Goal: Task Accomplishment & Management: Complete application form

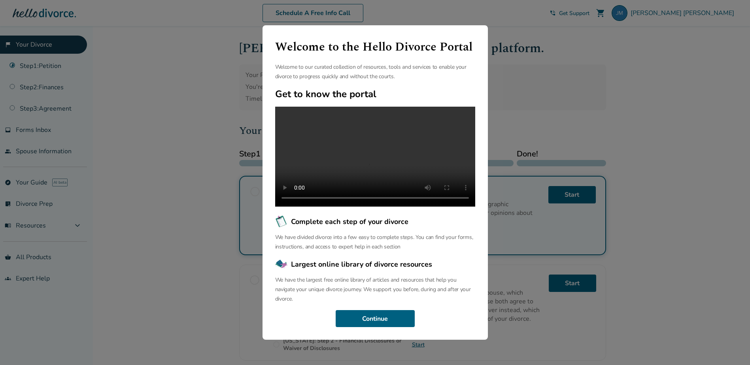
click at [574, 67] on div "Welcome to the Hello Divorce Portal Welcome to our curated collection of resour…" at bounding box center [375, 182] width 750 height 365
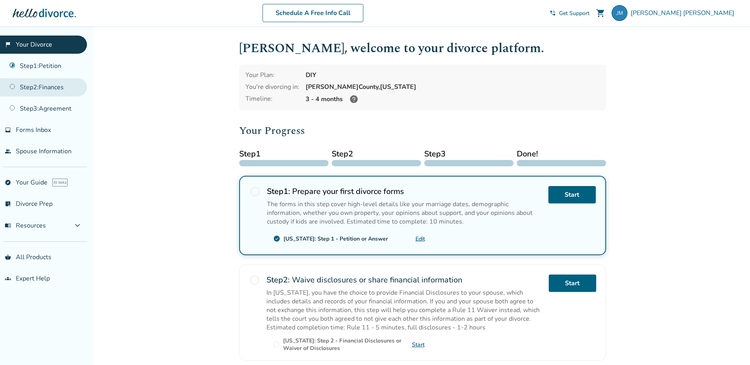
click at [64, 84] on link "Step 2 : Finances" at bounding box center [43, 87] width 87 height 18
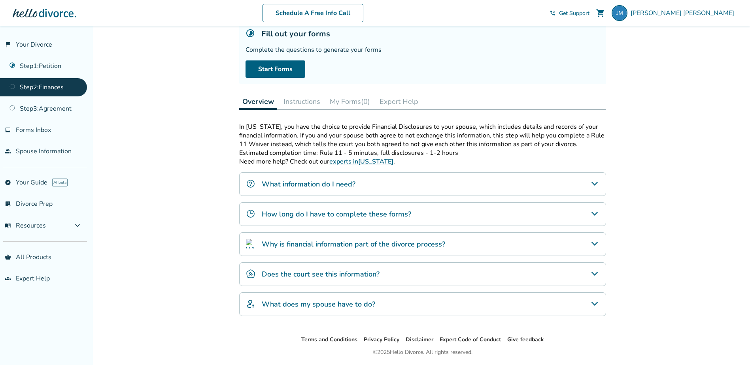
scroll to position [80, 0]
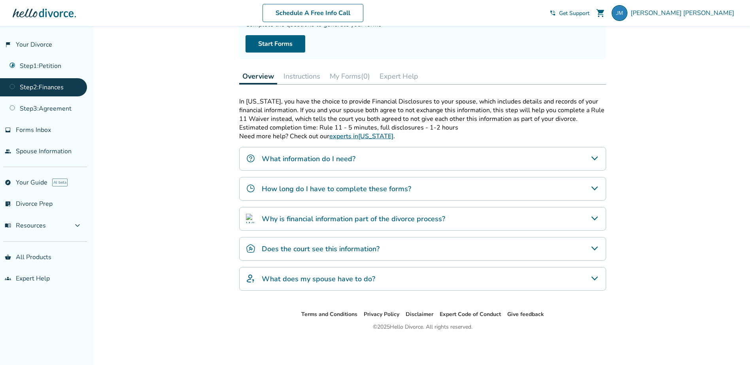
click at [462, 218] on div "Why is financial information part of the divorce process?" at bounding box center [422, 219] width 367 height 24
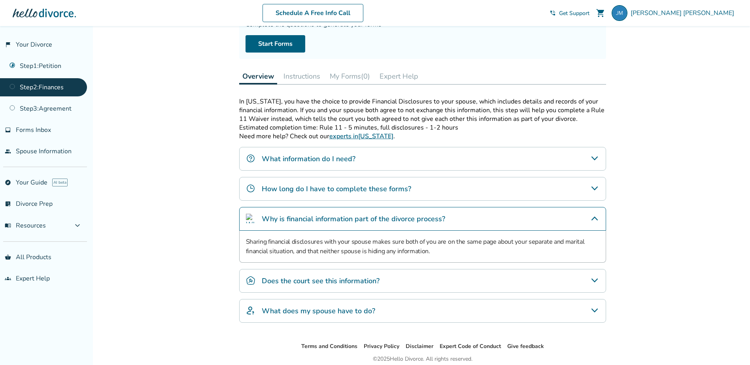
click at [454, 276] on div "Does the court see this information?" at bounding box center [422, 281] width 367 height 24
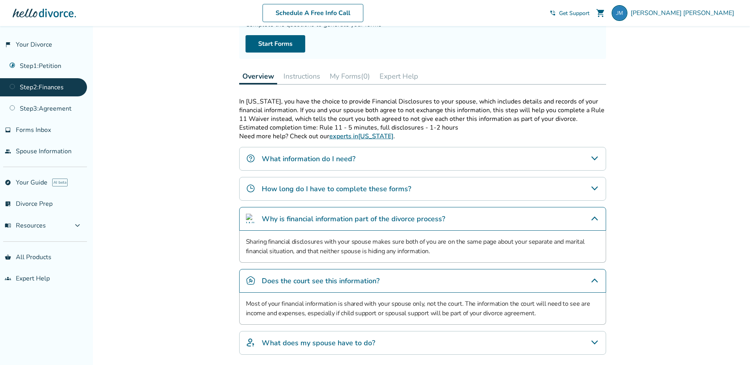
click at [316, 77] on button "Instructions" at bounding box center [301, 76] width 43 height 16
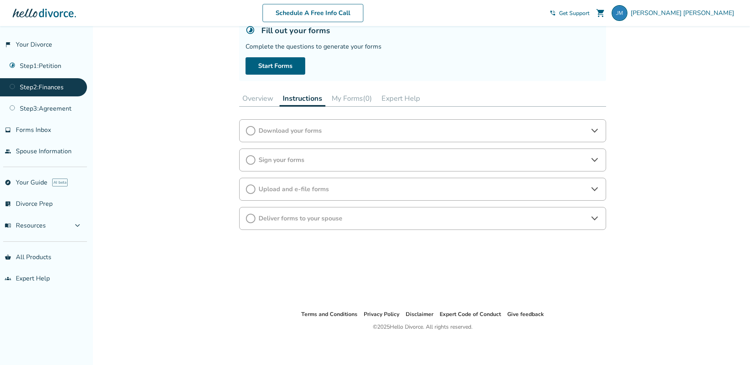
scroll to position [57, 0]
click at [267, 100] on button "Overview" at bounding box center [257, 99] width 37 height 16
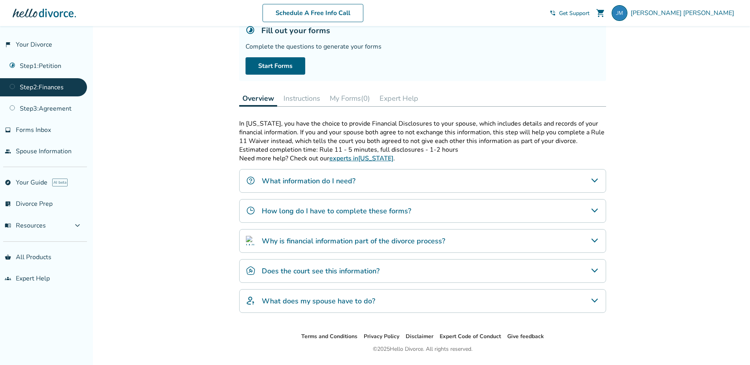
scroll to position [80, 0]
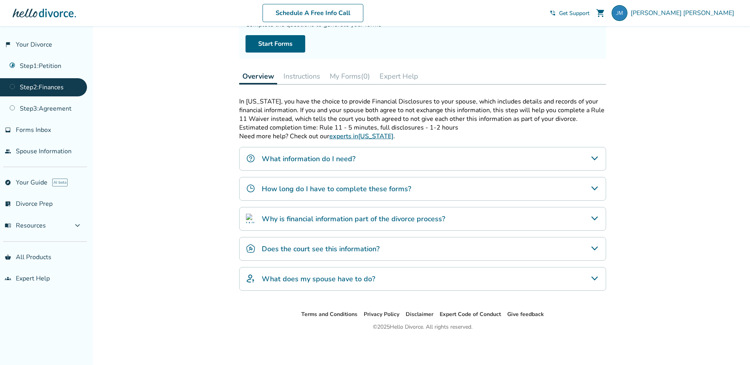
click at [343, 276] on h4 "What does my spouse have to do?" at bounding box center [319, 279] width 114 height 10
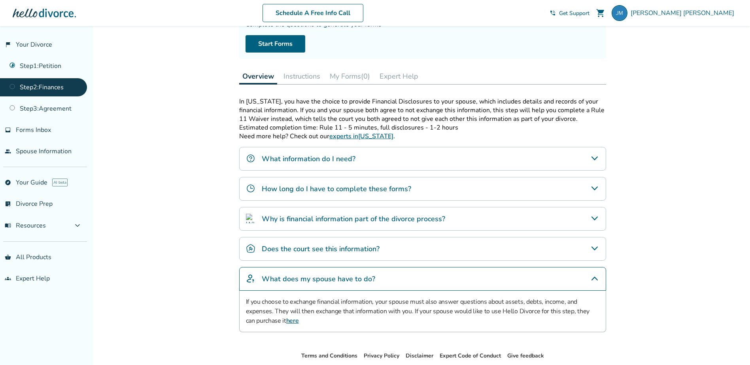
click at [353, 250] on h4 "Does the court see this information?" at bounding box center [321, 249] width 118 height 10
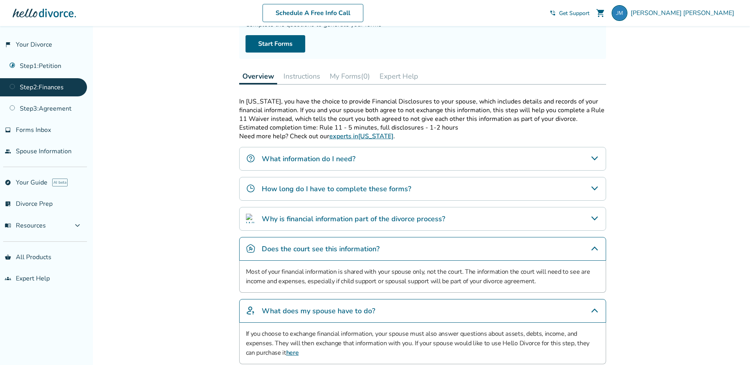
click at [374, 161] on div "What information do I need?" at bounding box center [422, 159] width 367 height 24
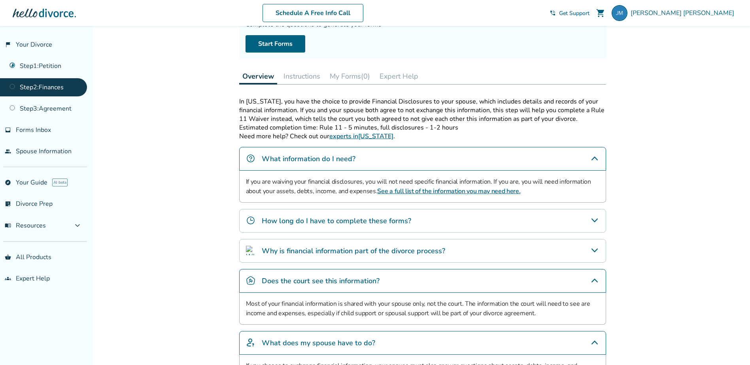
click at [373, 208] on div "In [US_STATE], you have the choice to provide Financial Disclosures to your spo…" at bounding box center [422, 246] width 367 height 299
click at [374, 215] on div "How long do I have to complete these forms?" at bounding box center [422, 221] width 367 height 24
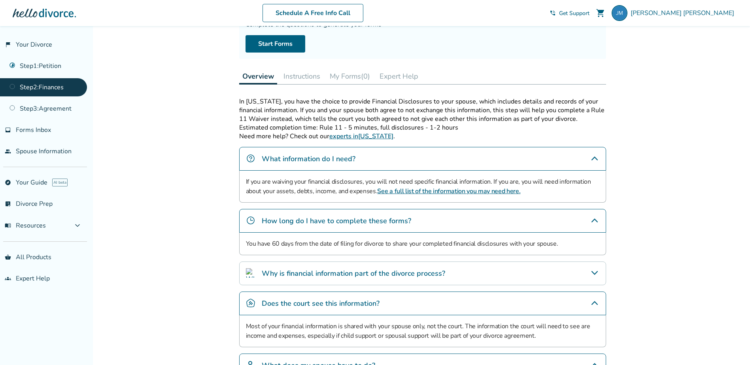
click at [312, 81] on button "Instructions" at bounding box center [301, 76] width 43 height 16
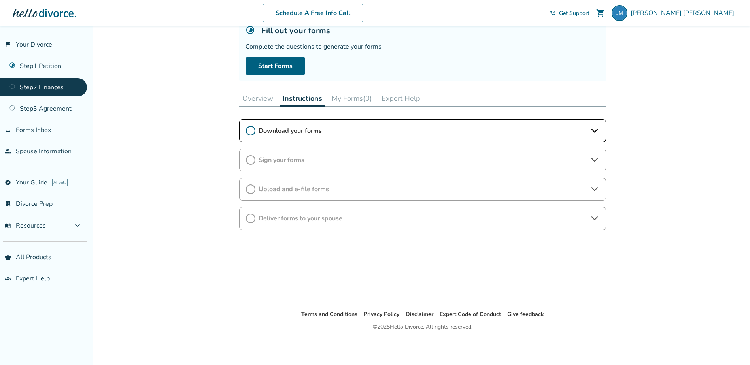
scroll to position [57, 0]
click at [337, 132] on span "Download your forms" at bounding box center [423, 131] width 328 height 9
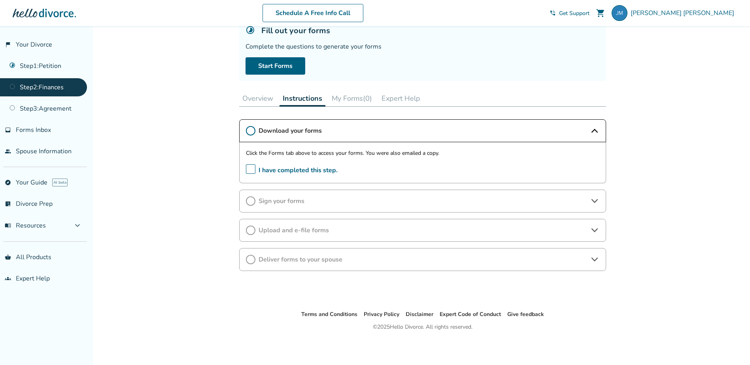
click at [363, 101] on button "My Forms (0)" at bounding box center [352, 99] width 47 height 16
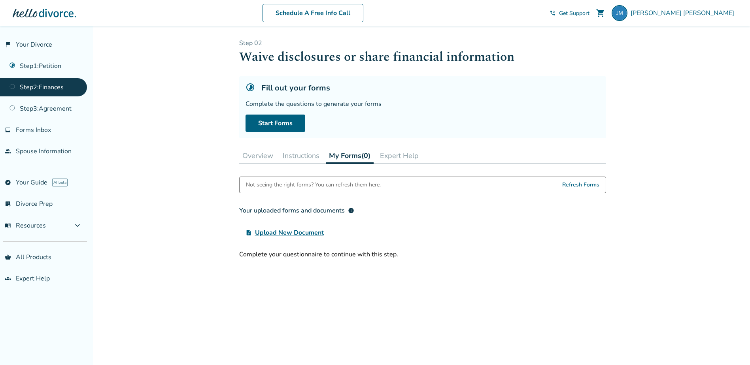
click at [259, 157] on button "Overview" at bounding box center [257, 156] width 37 height 16
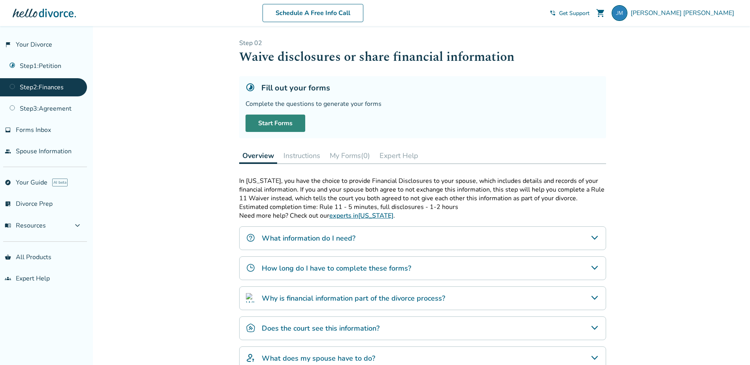
click at [278, 120] on link "Start Forms" at bounding box center [276, 123] width 60 height 17
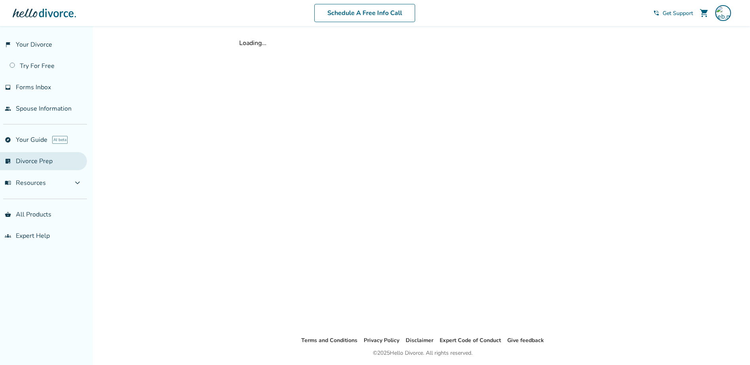
click at [56, 159] on link "list_alt_check Divorce Prep" at bounding box center [43, 161] width 87 height 18
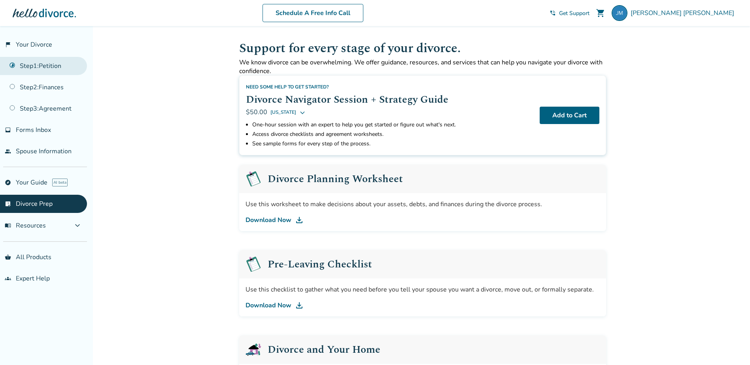
click at [44, 69] on link "Step 1 : Petition" at bounding box center [43, 66] width 87 height 18
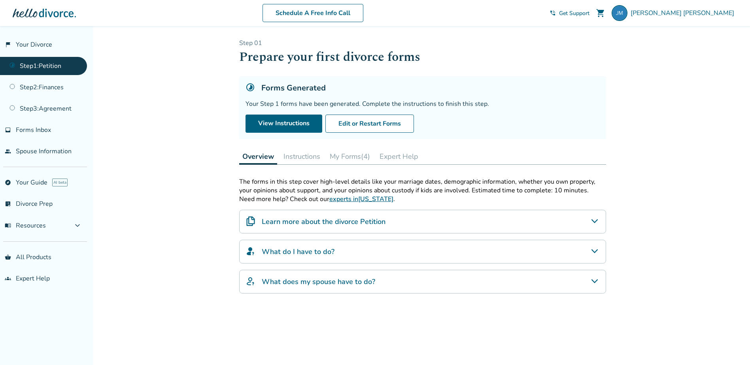
click at [309, 159] on button "Instructions" at bounding box center [301, 157] width 43 height 16
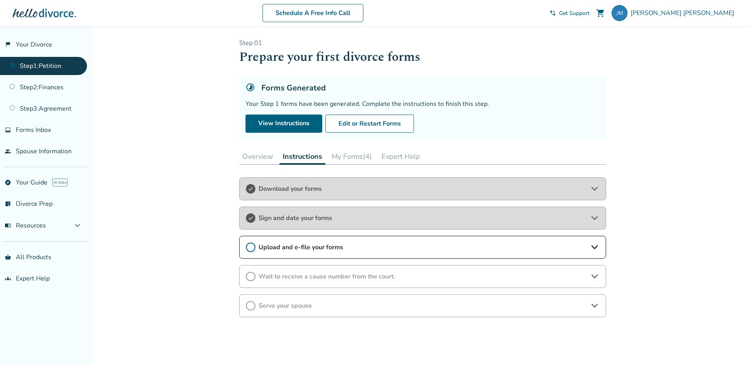
click at [334, 240] on div "Upload and e-file your forms" at bounding box center [422, 247] width 367 height 23
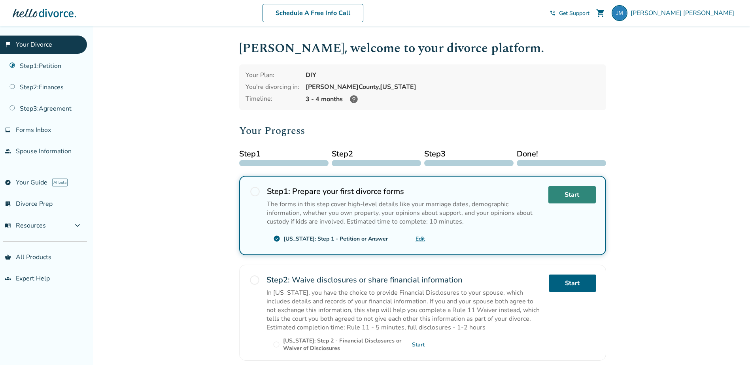
click at [566, 194] on link "Start" at bounding box center [572, 194] width 47 height 17
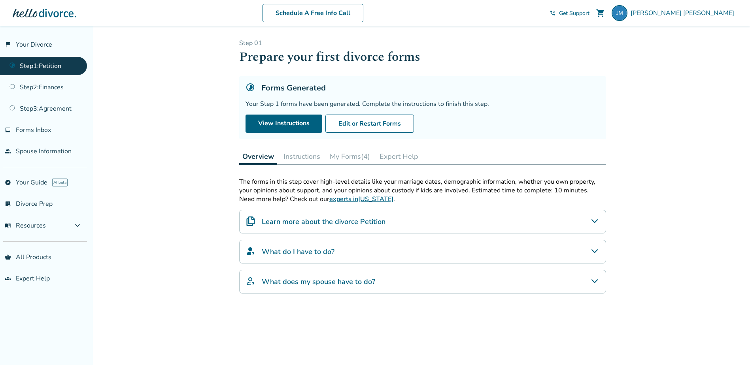
click at [309, 159] on button "Instructions" at bounding box center [301, 157] width 43 height 16
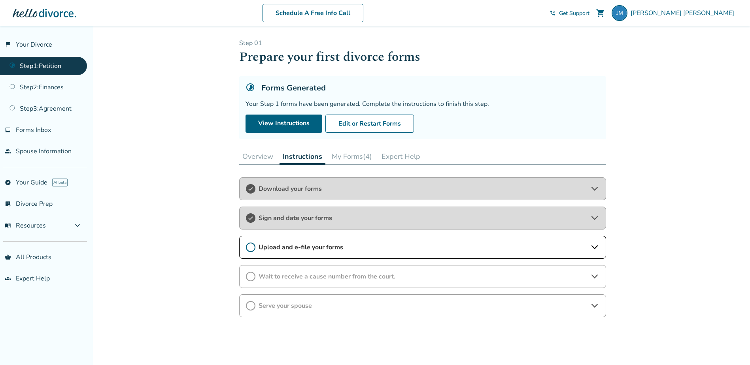
click at [341, 159] on button "My Forms (4)" at bounding box center [352, 157] width 47 height 16
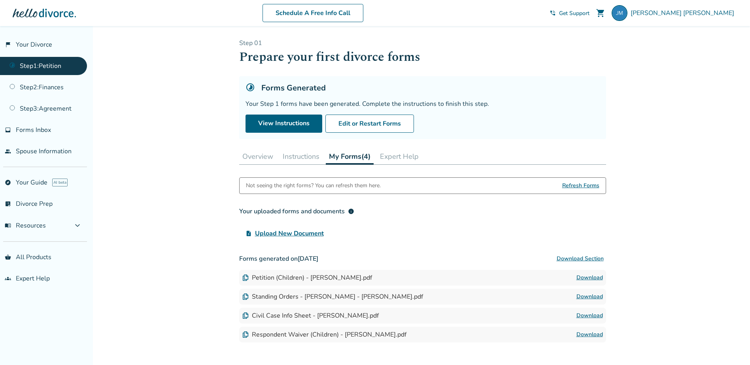
scroll to position [58, 0]
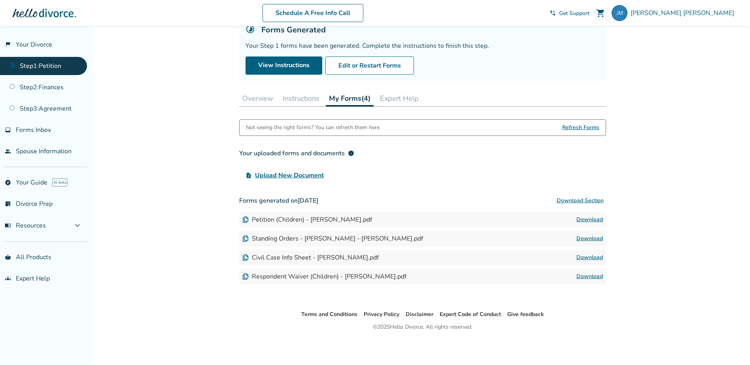
click at [303, 102] on button "Instructions" at bounding box center [301, 99] width 43 height 16
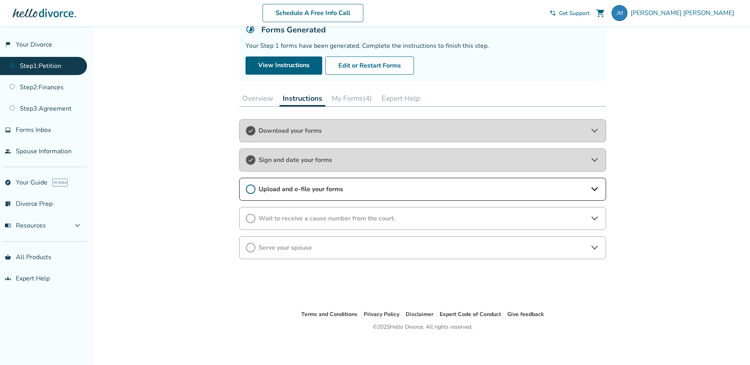
click at [312, 127] on span "Download your forms" at bounding box center [423, 131] width 328 height 9
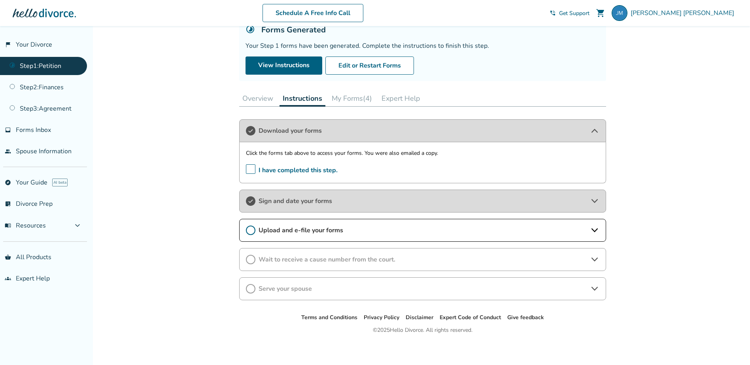
click at [313, 194] on div "Sign and date your forms" at bounding box center [422, 201] width 367 height 23
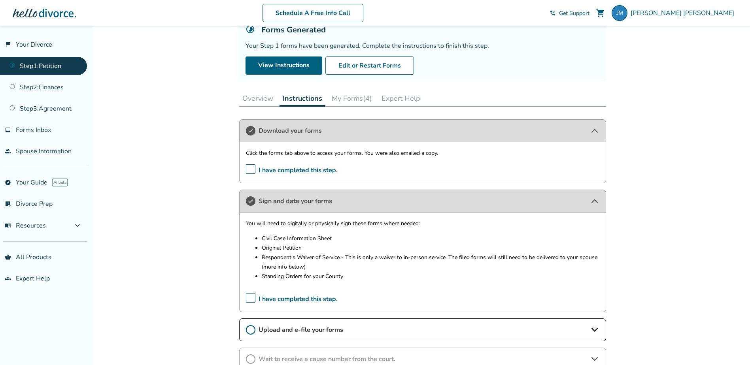
click at [259, 102] on button "Overview" at bounding box center [257, 99] width 37 height 16
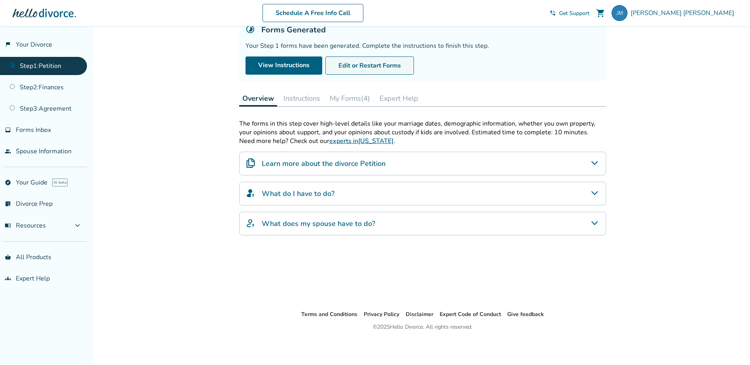
click at [384, 65] on button "Edit or Restart Forms" at bounding box center [370, 66] width 89 height 18
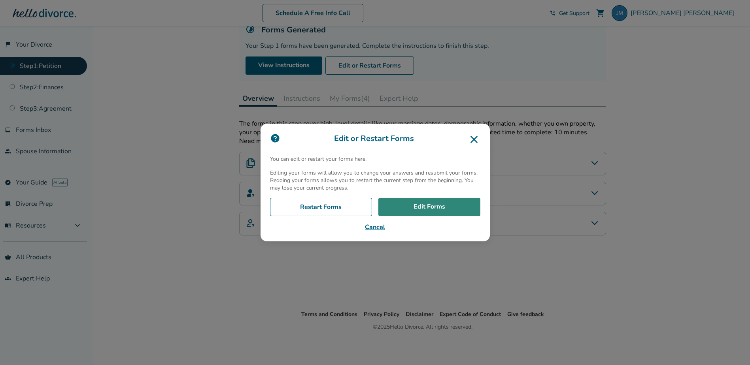
click at [427, 210] on link "Edit Forms" at bounding box center [430, 207] width 102 height 18
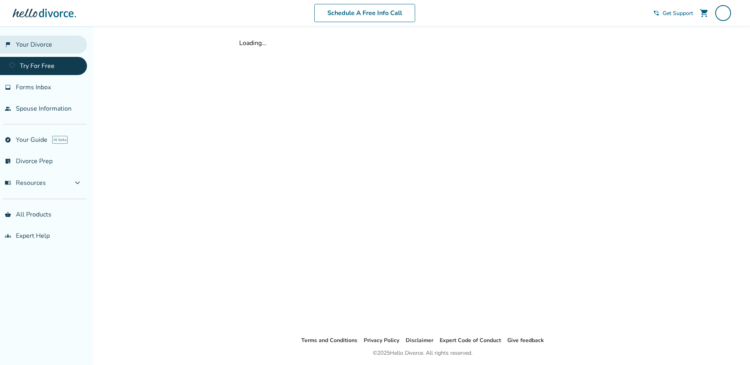
scroll to position [26, 0]
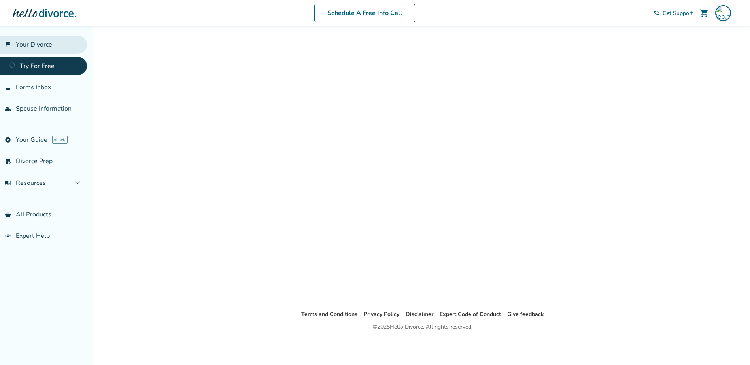
click at [47, 45] on link "flag_2 Your Divorce" at bounding box center [43, 45] width 87 height 18
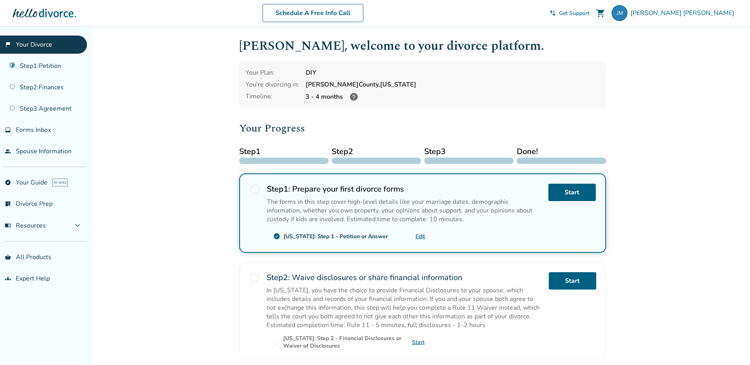
scroll to position [161, 0]
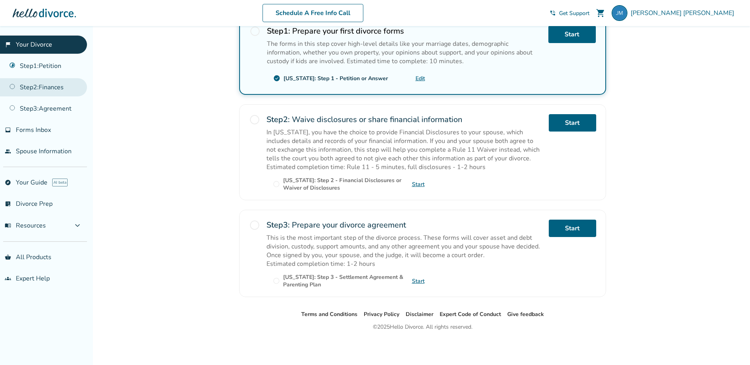
click at [57, 83] on link "Step 2 : Finances" at bounding box center [43, 87] width 87 height 18
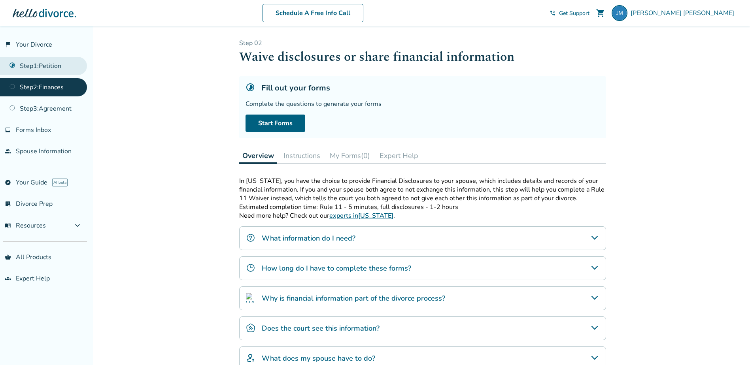
click at [55, 69] on link "Step 1 : Petition" at bounding box center [43, 66] width 87 height 18
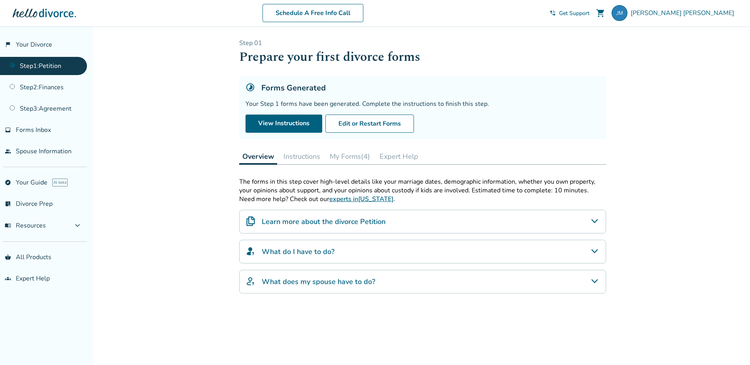
click at [300, 157] on button "Instructions" at bounding box center [301, 157] width 43 height 16
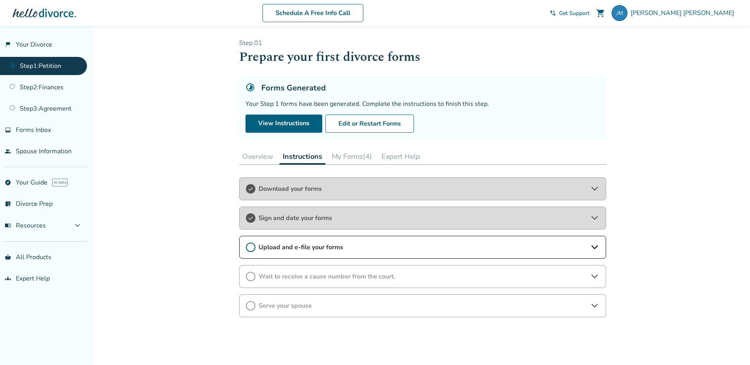
click at [343, 246] on span "Upload and e-file your forms" at bounding box center [423, 247] width 328 height 9
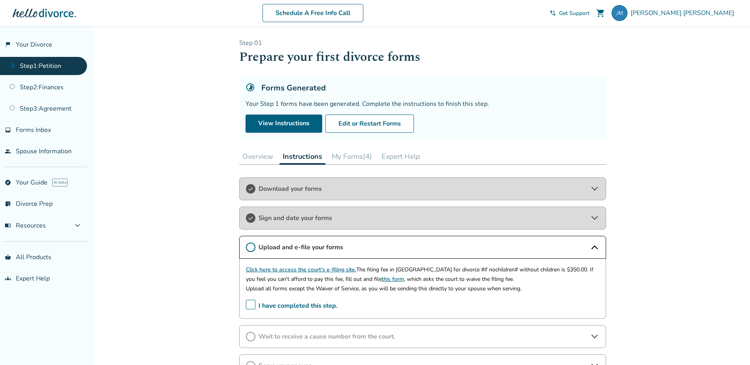
click at [335, 269] on link "Click here to access the court's e-filing site." at bounding box center [301, 270] width 110 height 8
